Goal: Task Accomplishment & Management: Manage account settings

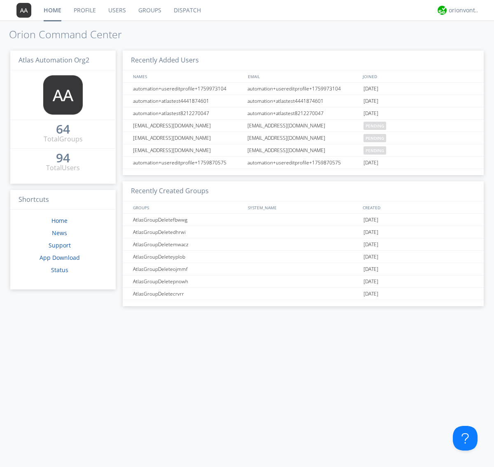
click at [149, 10] on link "Groups" at bounding box center [149, 10] width 35 height 21
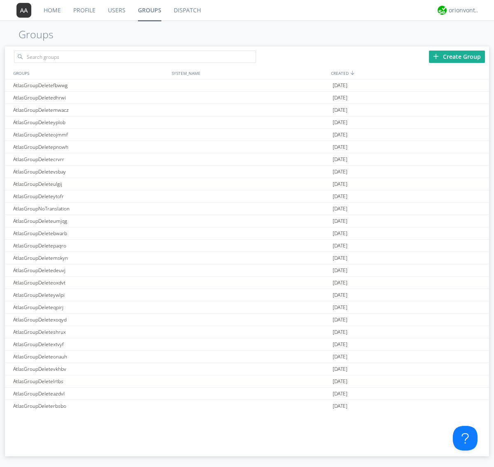
click at [457, 56] on div "Create Group" at bounding box center [457, 57] width 56 height 12
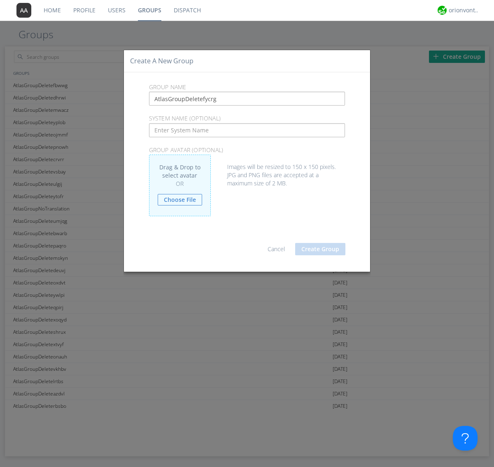
type input "AtlasGroupDeletefycrg"
click at [320, 249] on button "Create Group" at bounding box center [320, 249] width 50 height 12
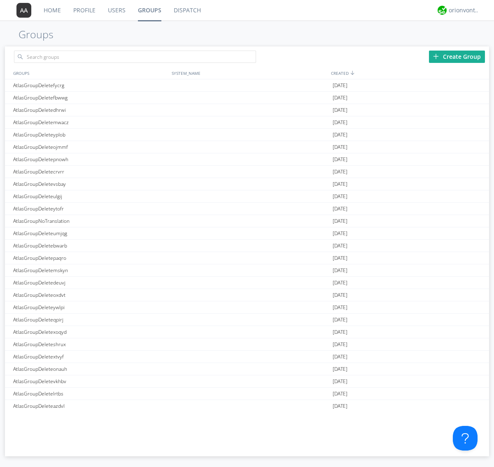
click at [149, 10] on link "Groups" at bounding box center [150, 10] width 36 height 21
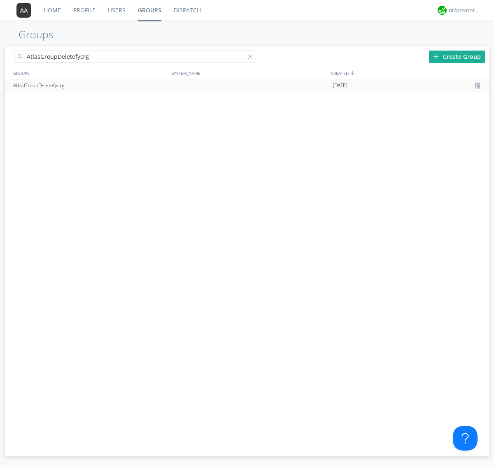
type input "AtlasGroupDeletefycrg"
click at [252, 58] on div at bounding box center [252, 58] width 8 height 8
type input "AtlasGroupDeletefycrg"
click at [90, 85] on div "AtlasGroupDeletefycrg" at bounding box center [90, 85] width 158 height 12
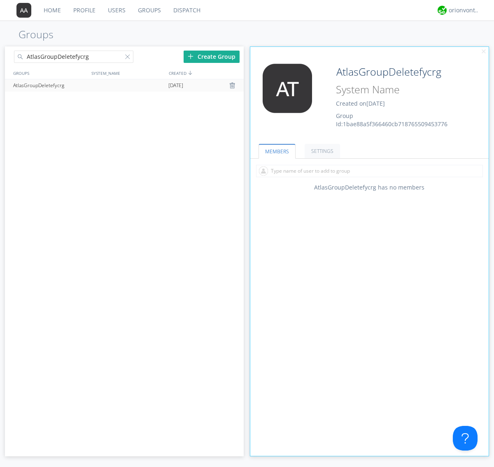
click at [321, 151] on link "SETTINGS" at bounding box center [321, 151] width 35 height 14
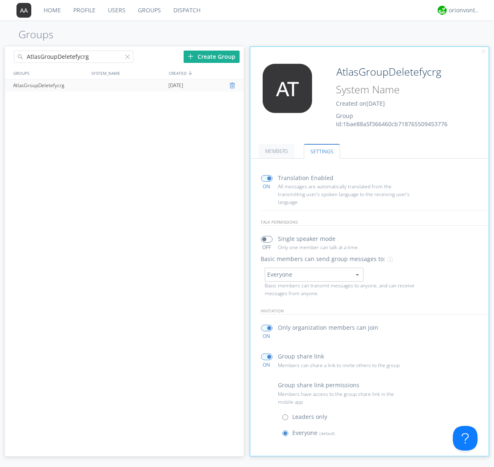
click at [233, 86] on div at bounding box center [233, 85] width 8 height 7
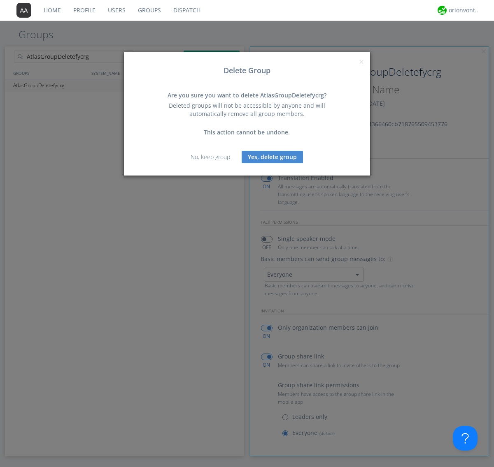
click at [272, 157] on button "Yes, delete group" at bounding box center [271, 157] width 61 height 12
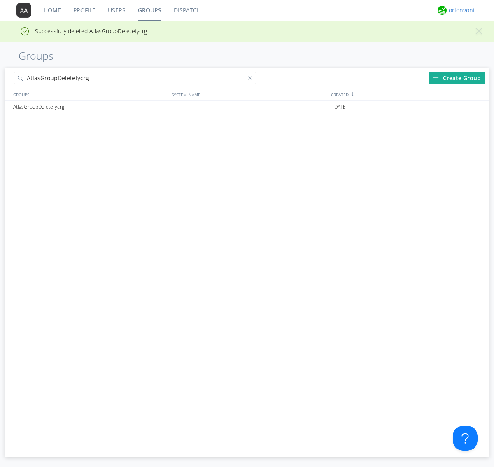
click at [462, 10] on div "orionvontas+atlas+automation+org2" at bounding box center [463, 10] width 31 height 8
